Goal: Task Accomplishment & Management: Complete application form

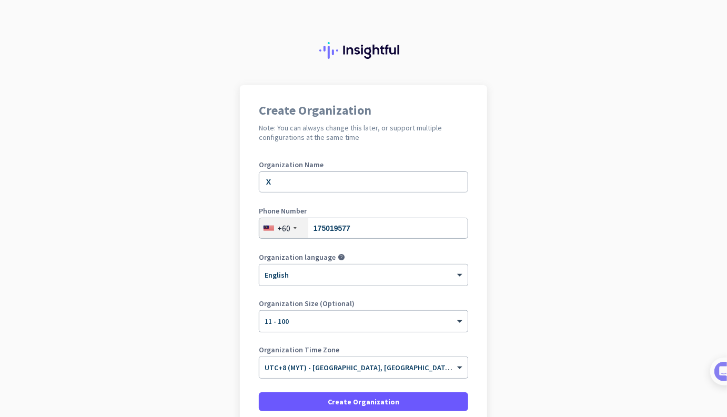
click at [397, 193] on div "Organization Name X" at bounding box center [363, 182] width 209 height 42
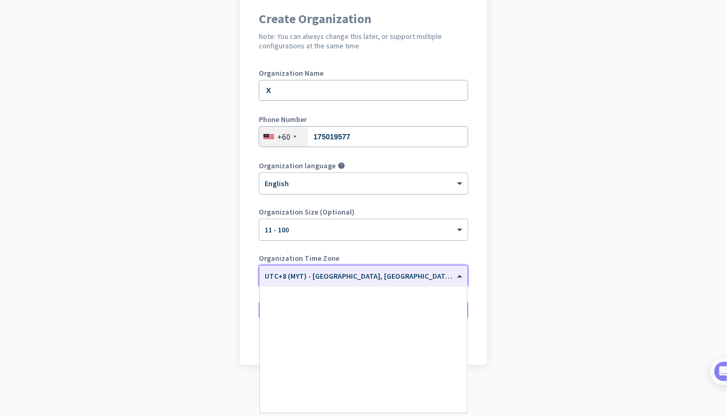
scroll to position [4684, 0]
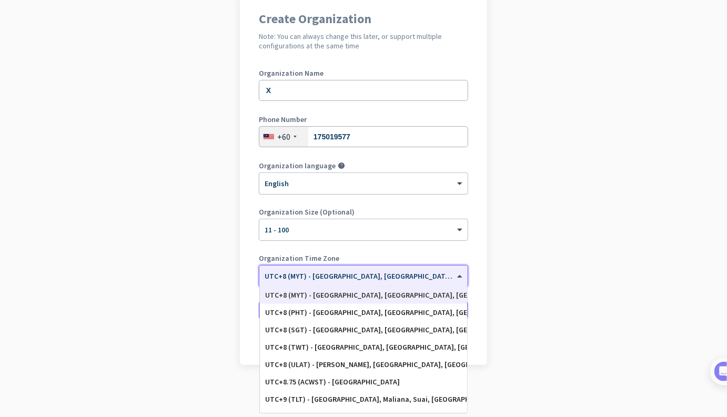
click at [370, 272] on input "text" at bounding box center [352, 273] width 177 height 8
click at [370, 274] on input "text" at bounding box center [352, 273] width 177 height 8
click at [379, 257] on label "Organization Time Zone" at bounding box center [363, 257] width 209 height 7
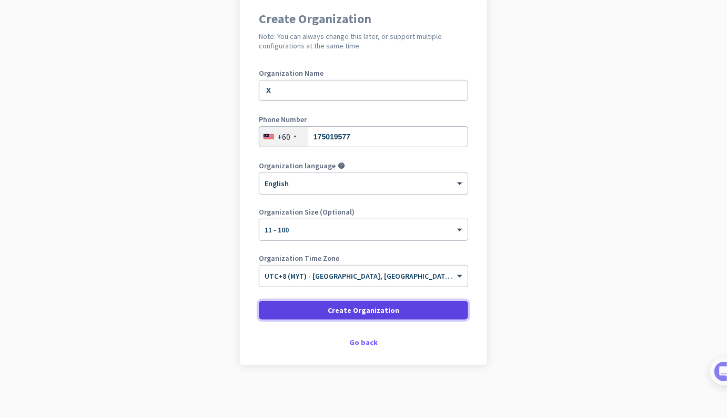
click at [361, 302] on span at bounding box center [363, 310] width 209 height 25
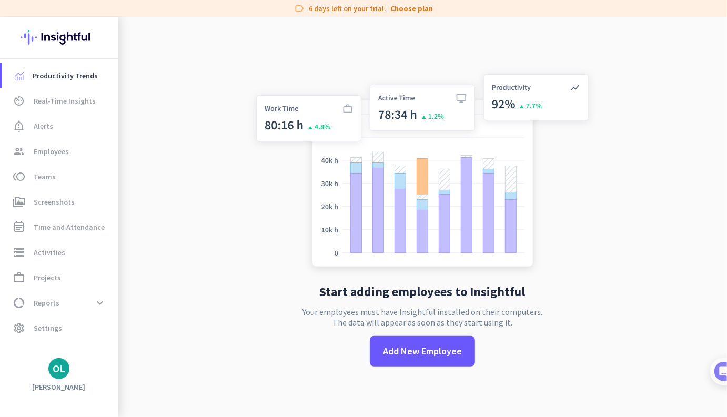
click at [281, 73] on img at bounding box center [422, 172] width 348 height 209
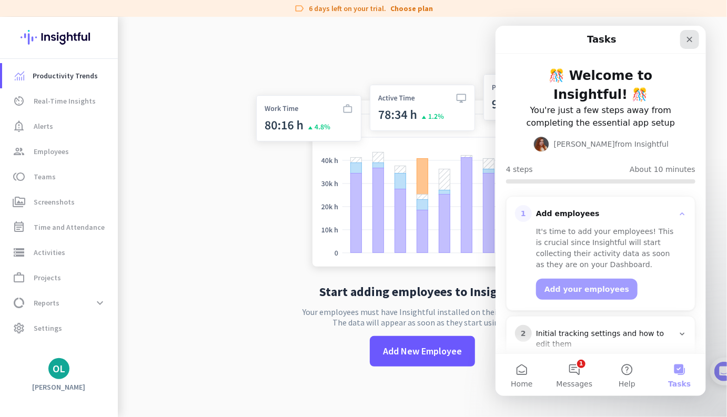
click at [688, 39] on icon "Close" at bounding box center [689, 39] width 6 height 6
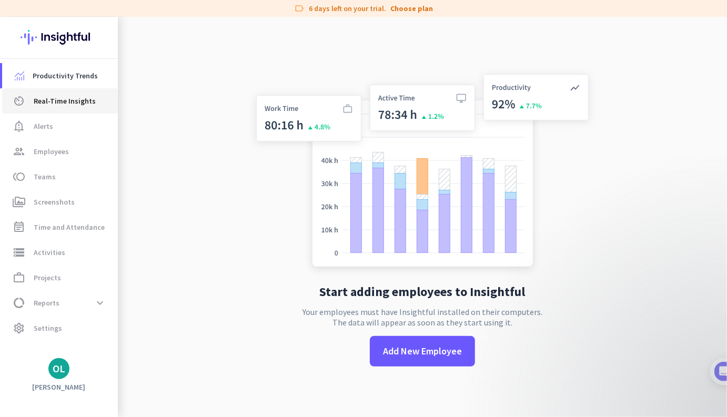
click at [58, 93] on link "av_timer Real-Time Insights" at bounding box center [60, 100] width 116 height 25
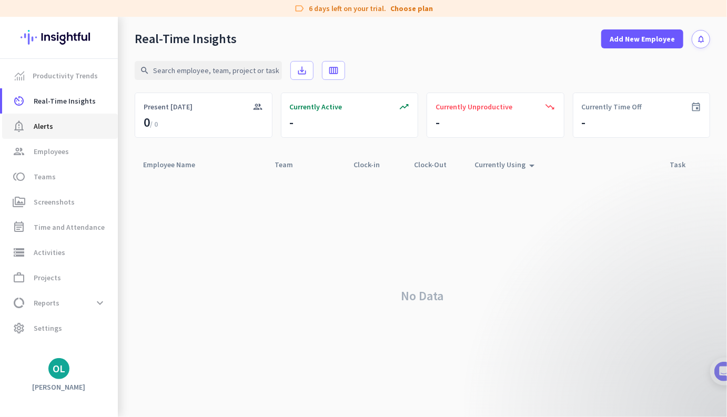
click at [57, 127] on span "notification_important Alerts" at bounding box center [60, 126] width 99 height 13
click at [57, 156] on span "Employees" at bounding box center [51, 151] width 35 height 13
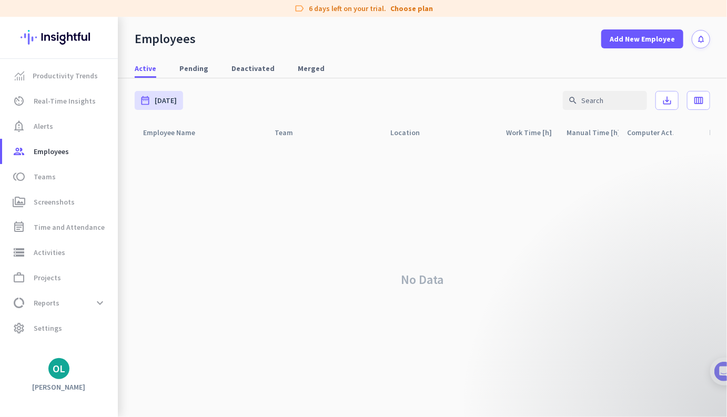
click at [508, 50] on nav "Active Pending Deactivated Merged" at bounding box center [422, 63] width 609 height 30
click at [644, 37] on span "Add New Employee" at bounding box center [641, 39] width 65 height 11
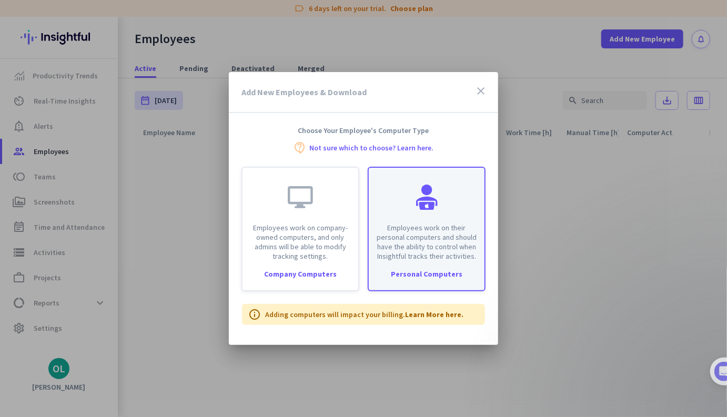
click at [420, 230] on p "Employees work on their personal computers and should have the ability to contr…" at bounding box center [426, 242] width 103 height 38
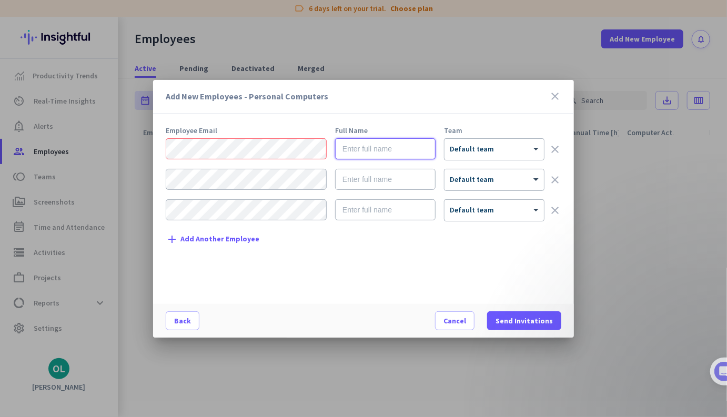
click at [363, 149] on input "text" at bounding box center [385, 148] width 100 height 21
click at [470, 150] on div at bounding box center [493, 145] width 99 height 9
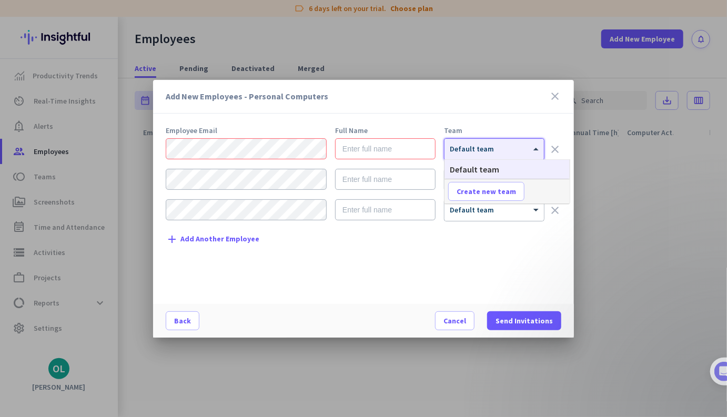
click at [424, 272] on div "Employee Email Full Name Team × Default team clear × Default team clear × Defau…" at bounding box center [368, 210] width 404 height 167
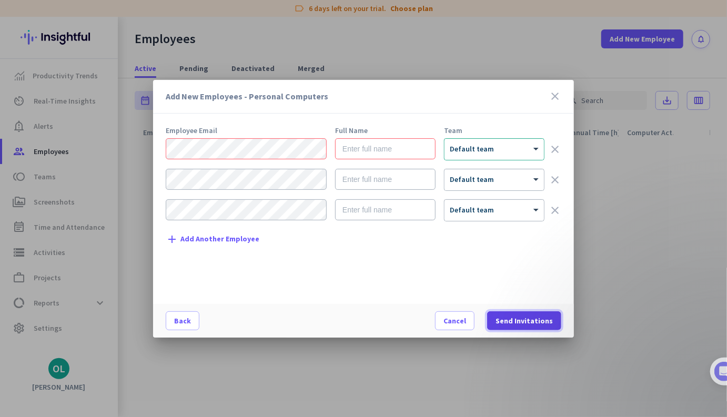
click at [505, 321] on span "Send Invitations" at bounding box center [523, 320] width 57 height 11
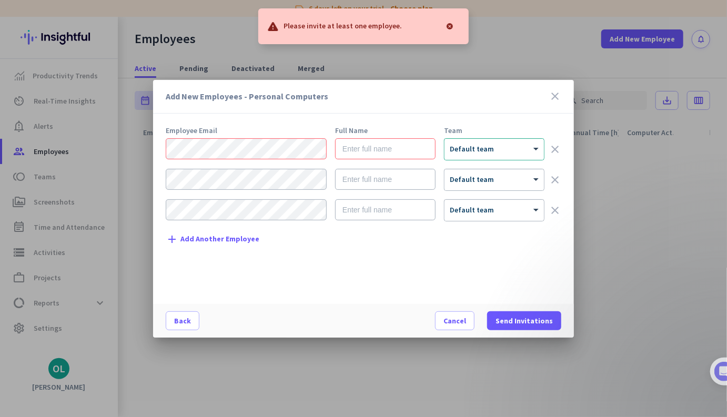
click at [557, 95] on icon "close" at bounding box center [554, 96] width 13 height 13
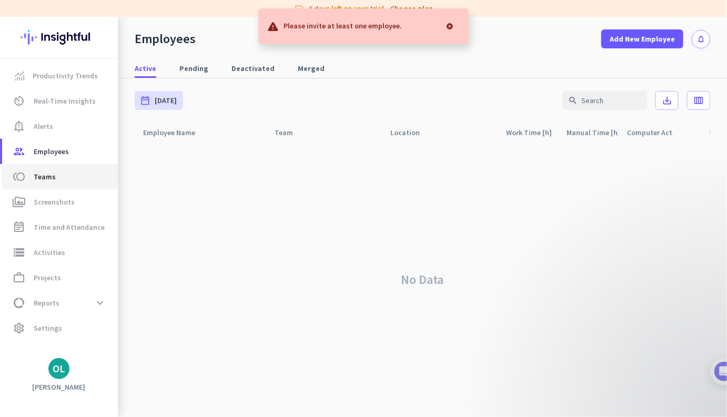
click at [52, 173] on span "Teams" at bounding box center [45, 176] width 22 height 13
click at [52, 205] on span "Screenshots" at bounding box center [54, 202] width 41 height 13
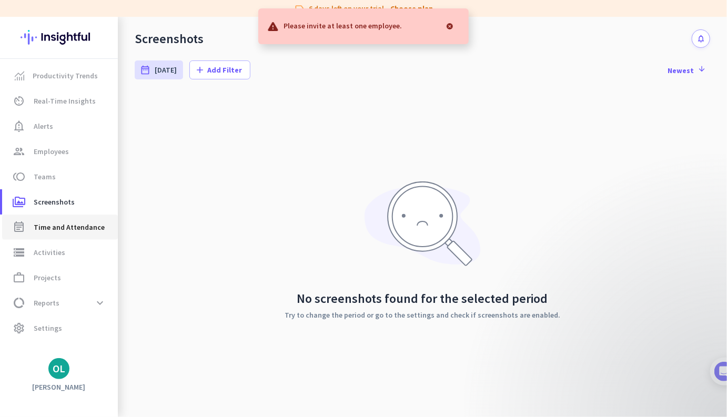
click at [53, 231] on span "Time and Attendance" at bounding box center [69, 227] width 71 height 13
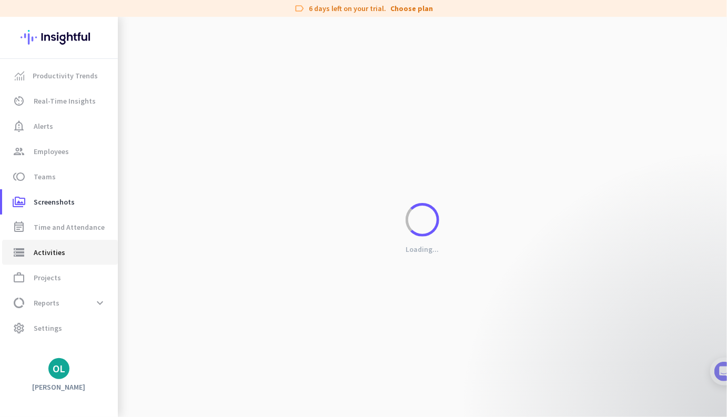
click at [54, 262] on link "storage Activities" at bounding box center [60, 252] width 116 height 25
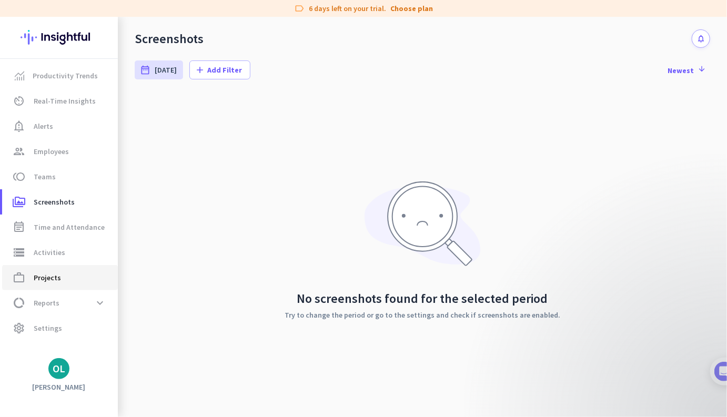
click at [50, 286] on link "work_outline Projects" at bounding box center [60, 277] width 116 height 25
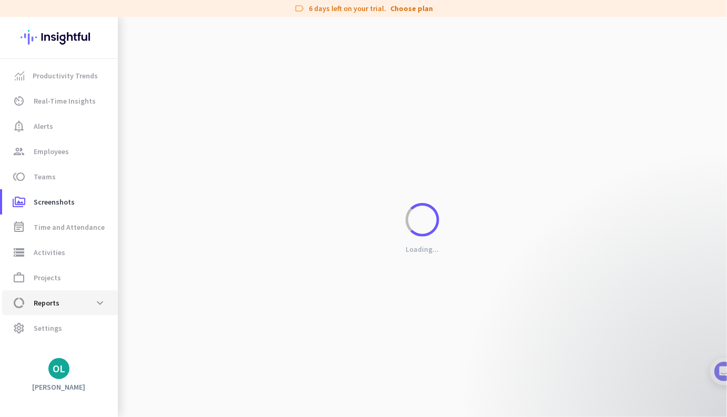
click at [55, 302] on span "Reports" at bounding box center [47, 302] width 26 height 13
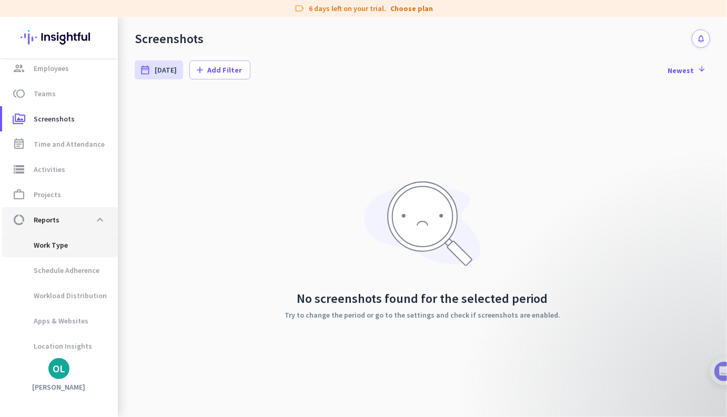
scroll to position [112, 0]
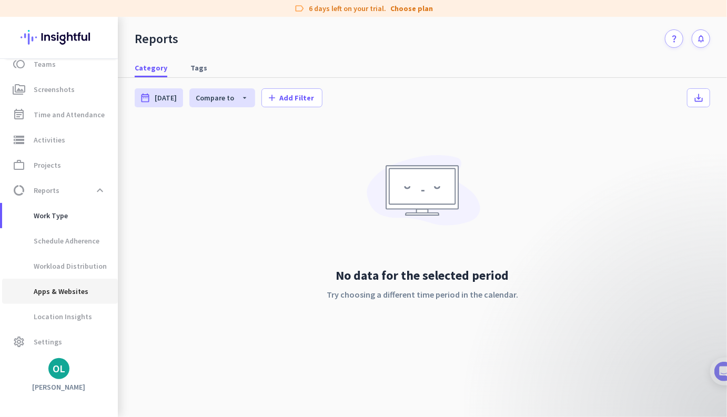
click at [56, 296] on span "Apps & Websites" at bounding box center [50, 291] width 78 height 25
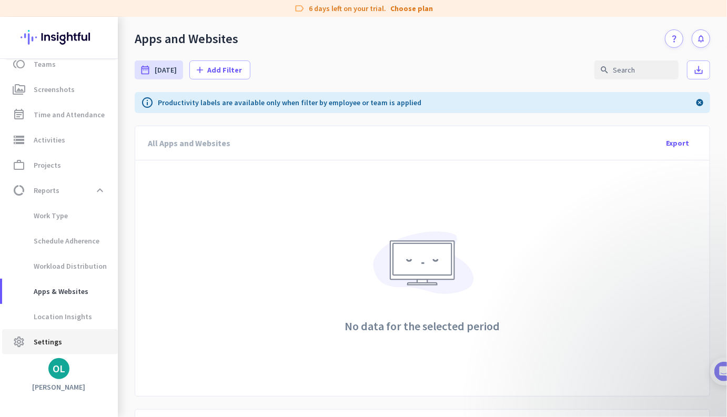
click at [42, 346] on span "Settings" at bounding box center [48, 341] width 28 height 13
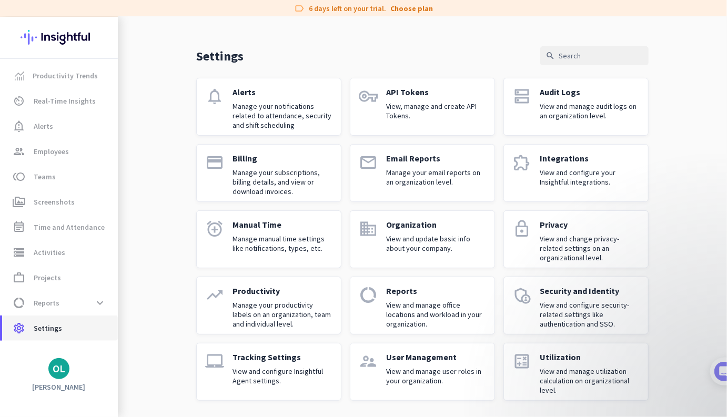
scroll to position [21, 0]
click at [413, 64] on div "Settings search" at bounding box center [422, 55] width 452 height 19
click at [286, 369] on p "View and configure Insightful Agent settings." at bounding box center [282, 375] width 100 height 19
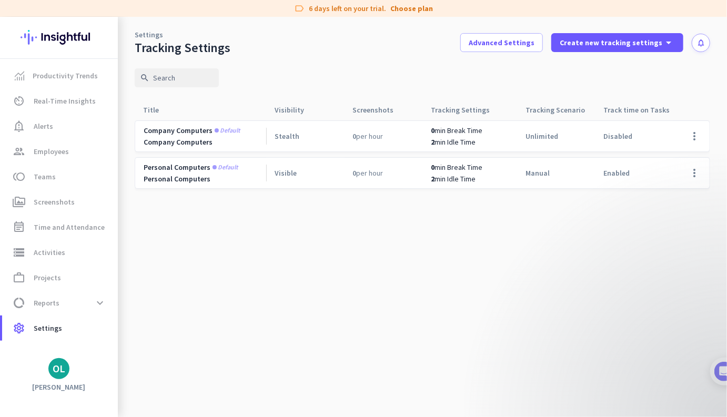
click at [277, 233] on cdk-virtual-scroll-viewport "Company computers Default Company Computers Stealth 0 per hour 0 min Break Time…" at bounding box center [422, 268] width 575 height 297
click at [277, 75] on div "search" at bounding box center [422, 78] width 575 height 44
click at [81, 118] on link "notification_important Alerts" at bounding box center [60, 126] width 116 height 25
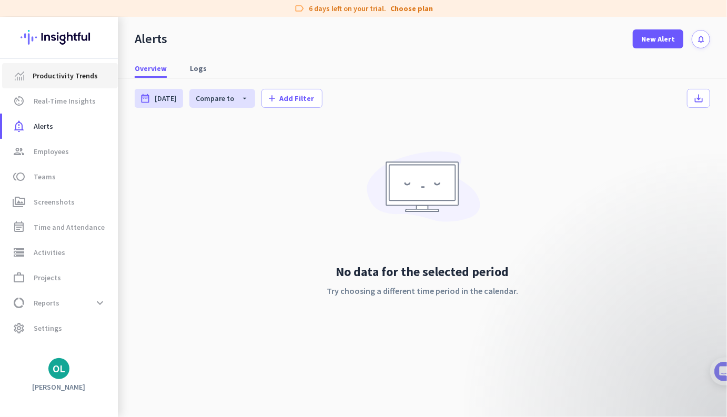
click at [79, 85] on link "Productivity Trends" at bounding box center [60, 75] width 116 height 25
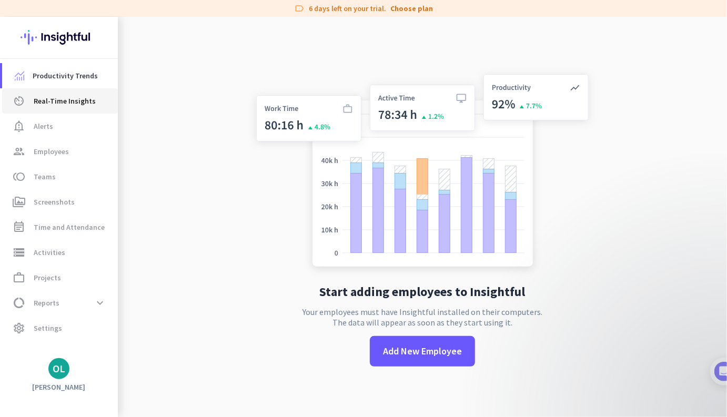
click at [80, 112] on link "av_timer Real-Time Insights" at bounding box center [60, 100] width 116 height 25
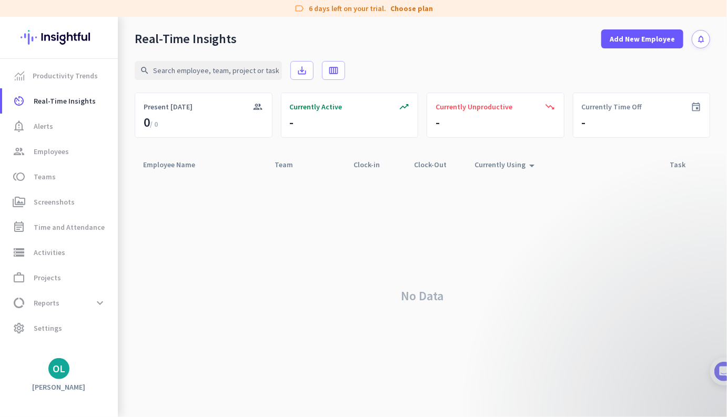
click at [470, 54] on div "search save_alt calendar_view_week" at bounding box center [422, 70] width 575 height 44
click at [436, 52] on div "search save_alt calendar_view_week" at bounding box center [422, 70] width 575 height 44
click at [62, 122] on span "notification_important Alerts" at bounding box center [60, 126] width 99 height 13
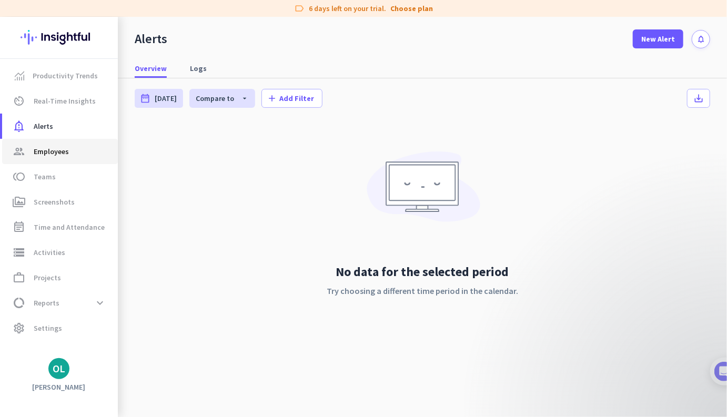
click at [63, 145] on span "Employees" at bounding box center [51, 151] width 35 height 13
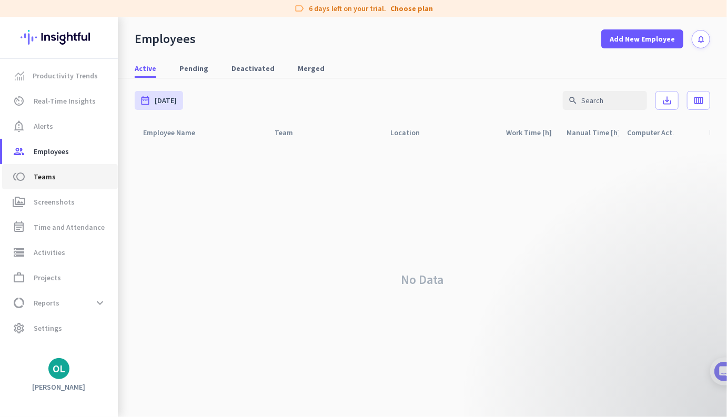
click at [52, 183] on link "toll Teams" at bounding box center [60, 176] width 116 height 25
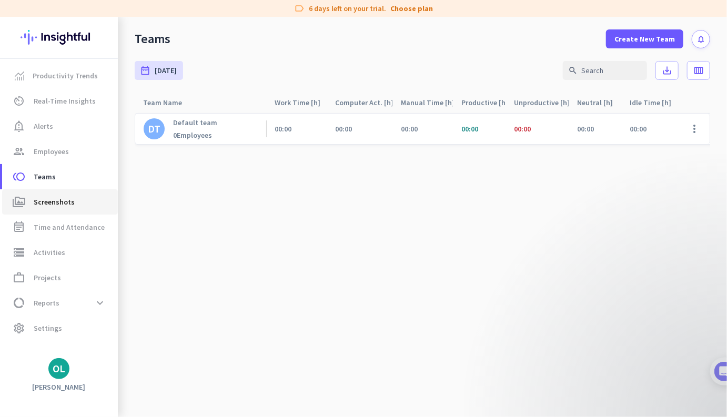
click at [47, 199] on span "Screenshots" at bounding box center [54, 202] width 41 height 13
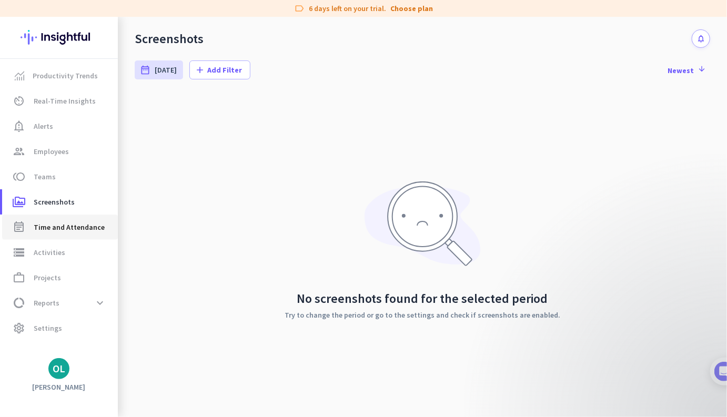
click at [56, 222] on span "Time and Attendance" at bounding box center [69, 227] width 71 height 13
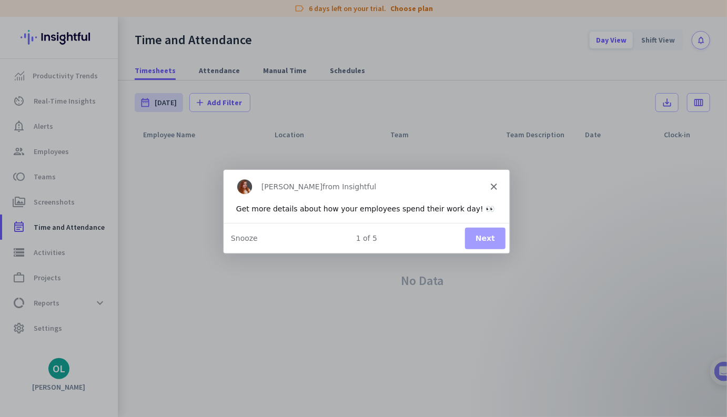
click at [496, 182] on div "[PERSON_NAME] from Insightful" at bounding box center [365, 186] width 286 height 34
click at [492, 187] on icon "Close" at bounding box center [492, 186] width 6 height 6
